Goal: Task Accomplishment & Management: Complete application form

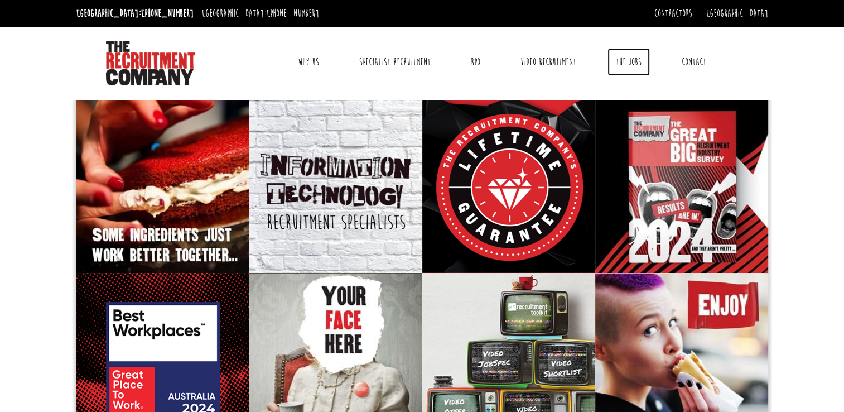
click at [614, 68] on link "The Jobs" at bounding box center [629, 62] width 42 height 28
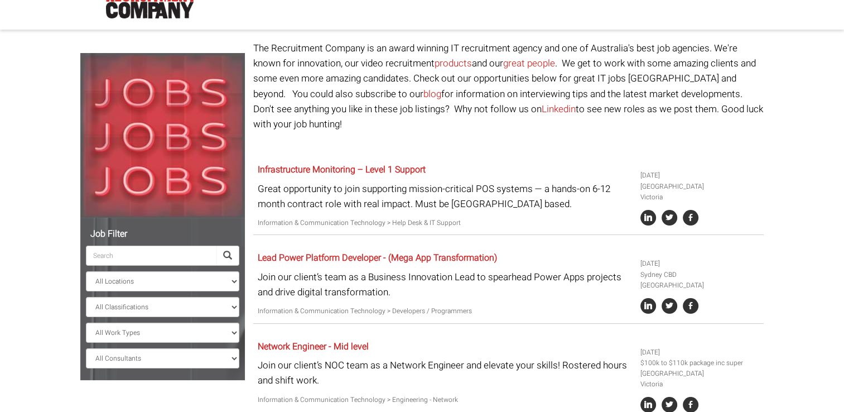
scroll to position [80, 0]
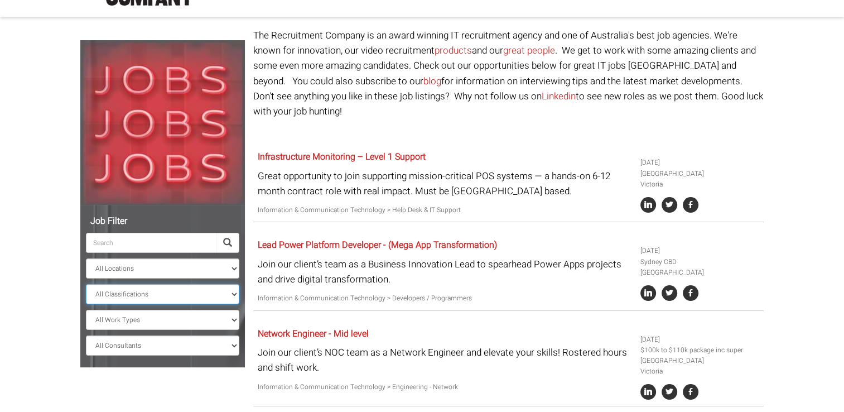
click at [154, 298] on select "All Classifications Banking & Financial Services Information & Communication Te…" at bounding box center [162, 294] width 153 height 20
click at [86, 284] on select "All Classifications Banking & Financial Services Information & Communication Te…" at bounding box center [162, 294] width 153 height 20
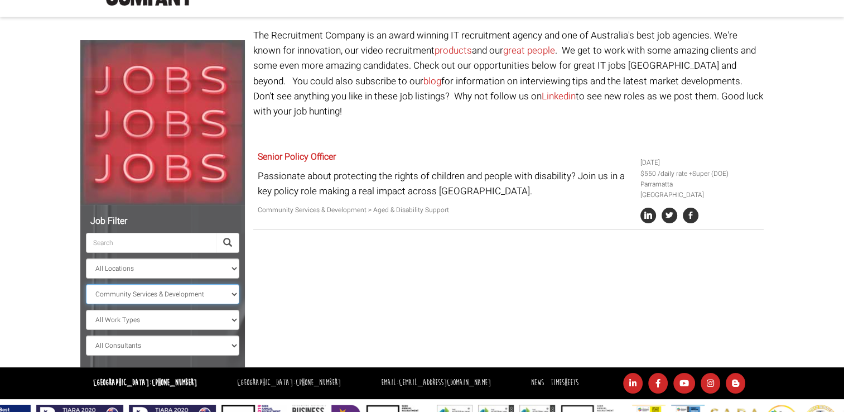
click at [151, 300] on select "All Classifications Banking & Financial Services Information & Communication Te…" at bounding box center [162, 294] width 153 height 20
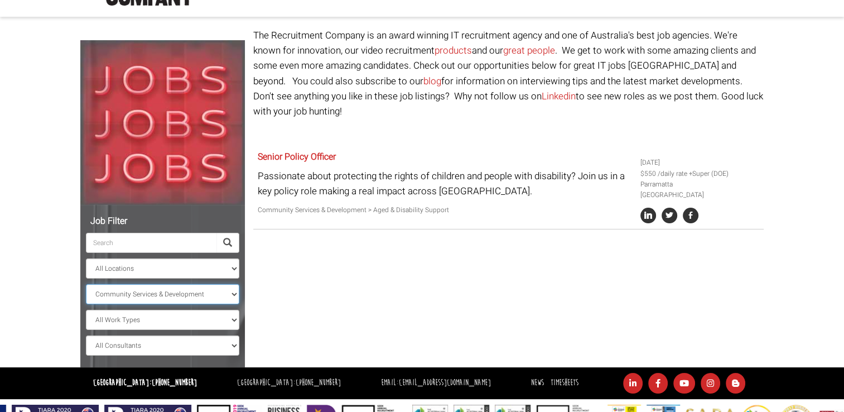
select select "Information & Communication Technology"
click at [86, 284] on select "All Classifications Banking & Financial Services Information & Communication Te…" at bounding box center [162, 294] width 153 height 20
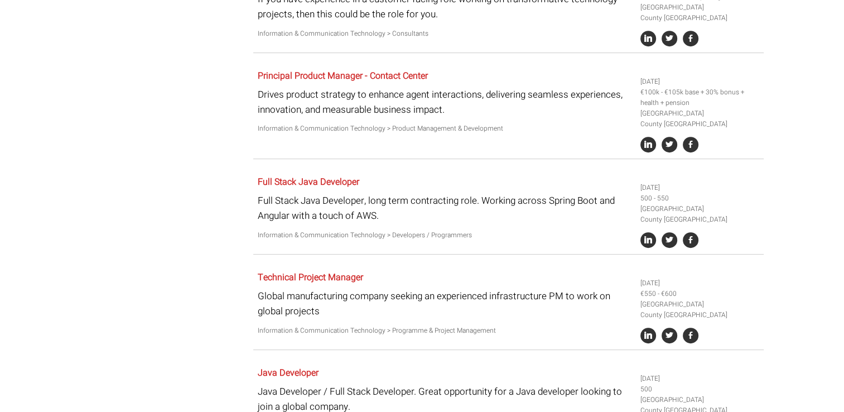
scroll to position [432, 0]
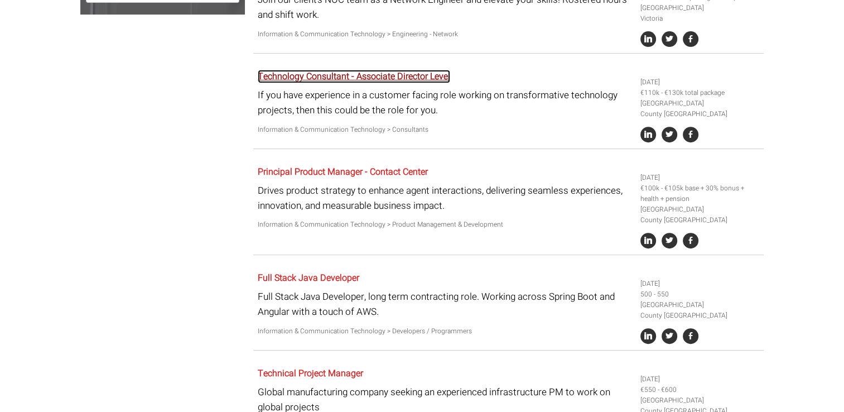
click at [424, 70] on link "Technology Consultant - Associate Director Level" at bounding box center [354, 76] width 192 height 13
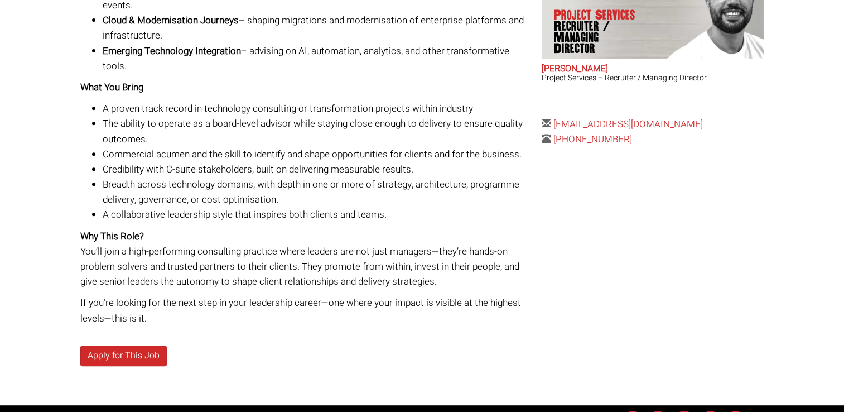
scroll to position [441, 0]
